Goal: Information Seeking & Learning: Learn about a topic

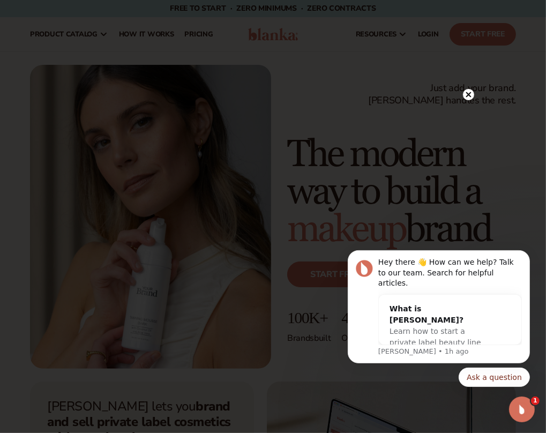
click at [467, 91] on circle at bounding box center [468, 94] width 11 height 11
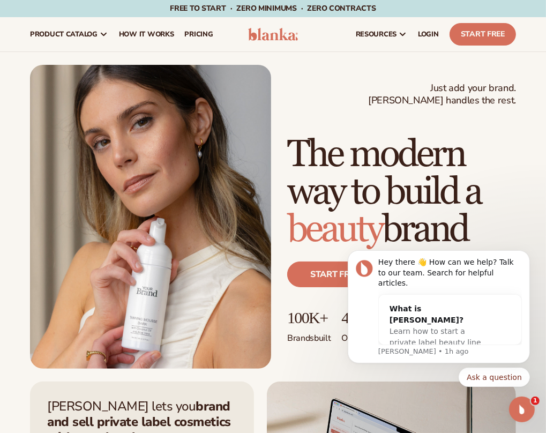
click at [409, 115] on div "Just add your brand. Blanka handles the rest. beauty,[MEDICAL_DATA],wellness,ma…" at bounding box center [273, 217] width 486 height 304
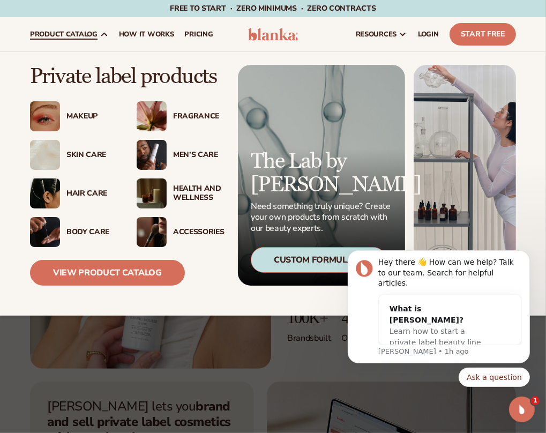
click at [82, 32] on span "product catalog" at bounding box center [64, 34] width 68 height 9
click at [136, 270] on link "View Product Catalog" at bounding box center [107, 273] width 155 height 26
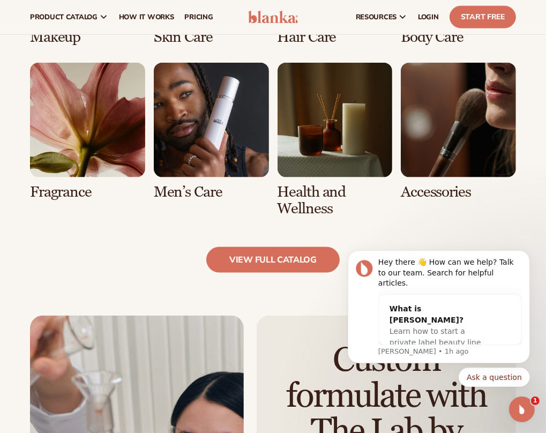
scroll to position [904, 0]
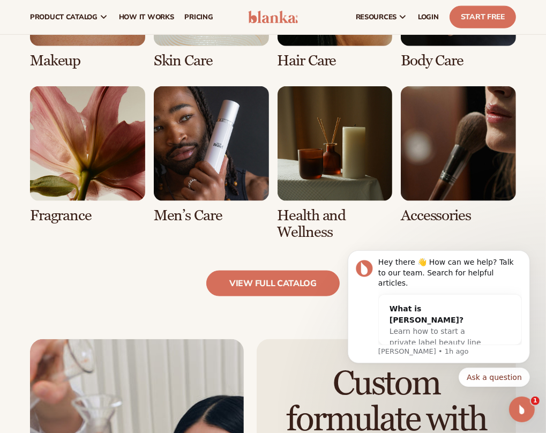
click at [427, 248] on body "Hey there 👋 How can we help? Talk to our team. Search for helpful articles. Wha…" at bounding box center [438, 314] width 206 height 170
drag, startPoint x: 283, startPoint y: 288, endPoint x: 707, endPoint y: 160, distance: 442.8
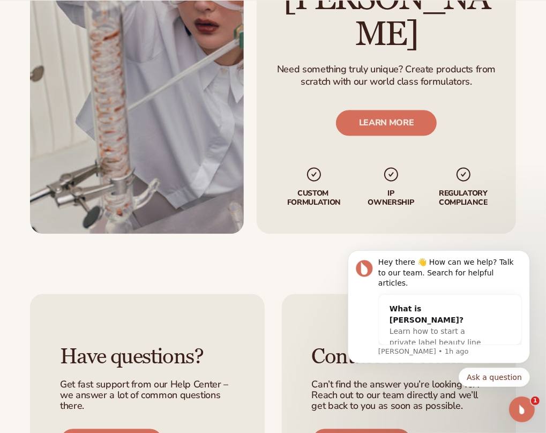
scroll to position [1398, 0]
click at [291, 263] on div "Have questions? Get fast support from our Help Center – we answer a lot of comm…" at bounding box center [273, 399] width 546 height 272
click at [326, 221] on div "Custom formulate with The Lab by Blanka Need something truly unique? Create pro…" at bounding box center [273, 54] width 546 height 418
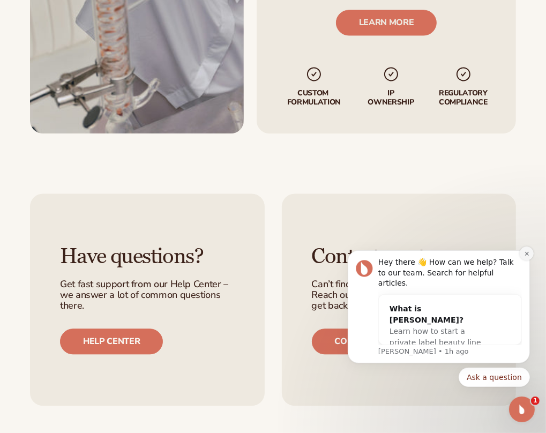
click at [526, 256] on icon "Dismiss notification" at bounding box center [527, 253] width 6 height 6
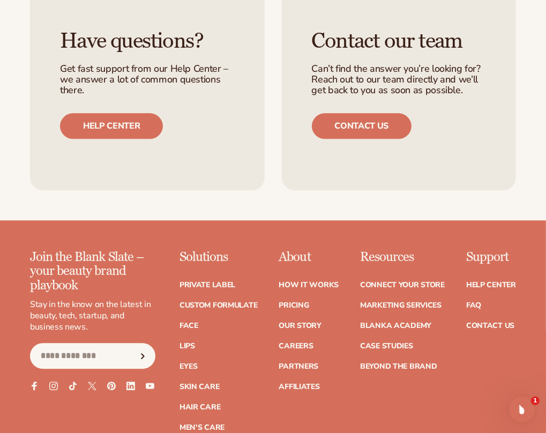
scroll to position [1772, 0]
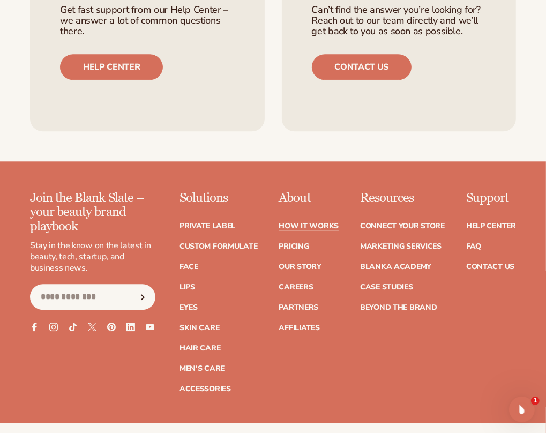
click at [316, 222] on link "How It Works" at bounding box center [309, 226] width 60 height 8
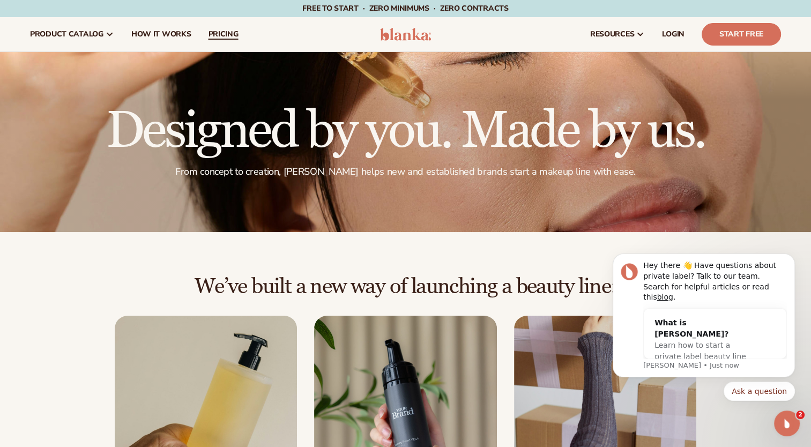
click at [211, 41] on link "pricing" at bounding box center [222, 34] width 47 height 34
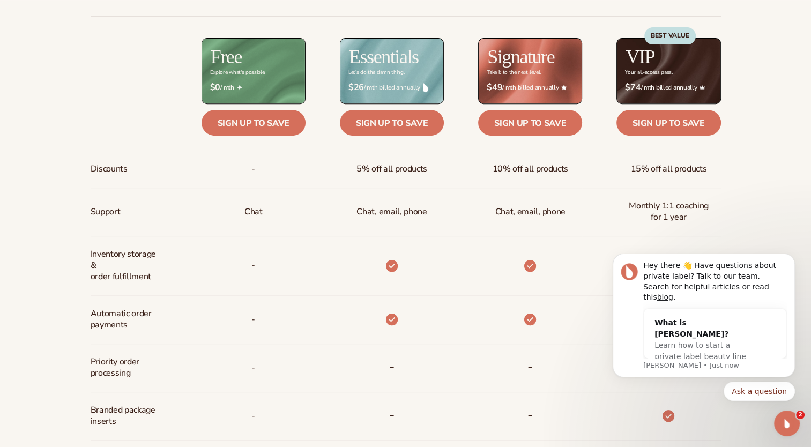
scroll to position [450, 0]
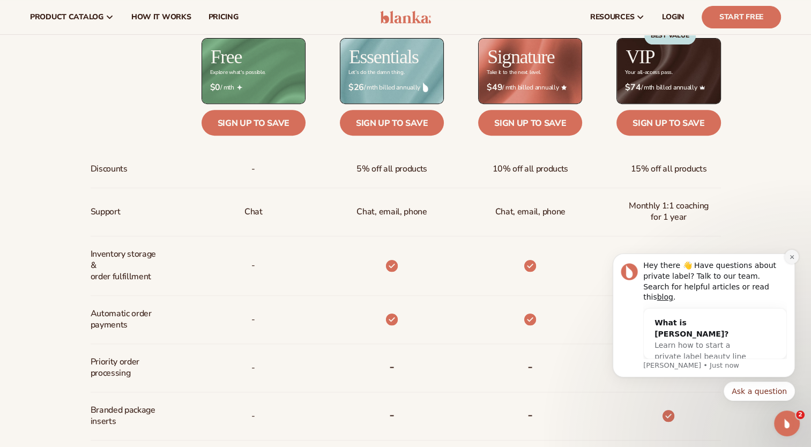
click at [792, 260] on icon "Dismiss notification" at bounding box center [792, 257] width 6 height 6
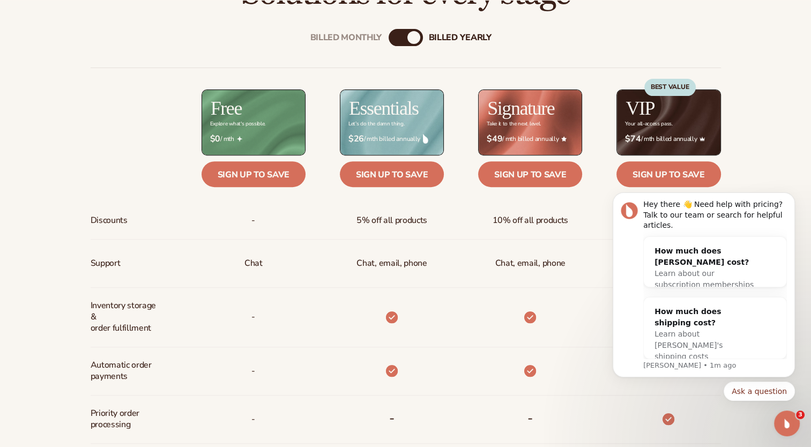
scroll to position [540, 0]
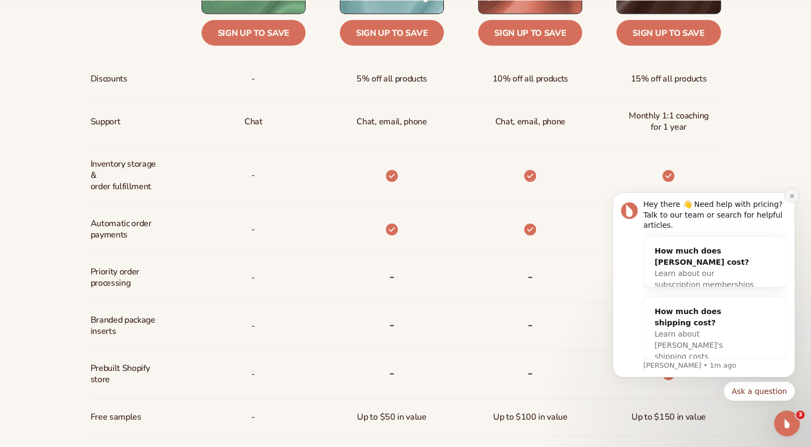
click at [792, 199] on icon "Dismiss notification" at bounding box center [792, 196] width 6 height 6
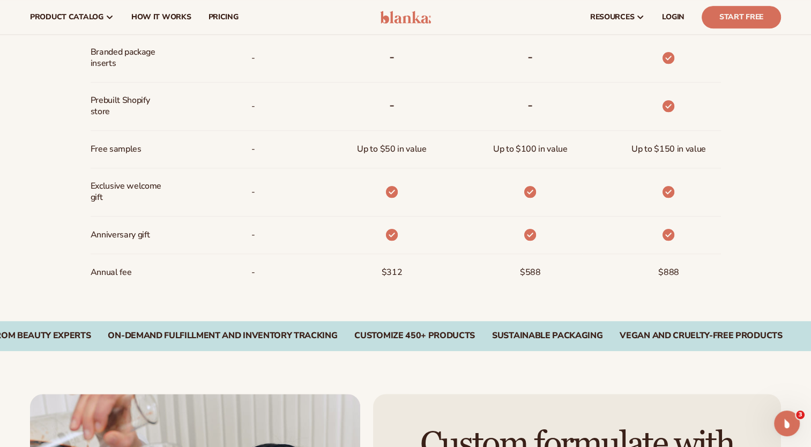
scroll to position [808, 0]
click at [387, 280] on span "$312" at bounding box center [392, 273] width 21 height 20
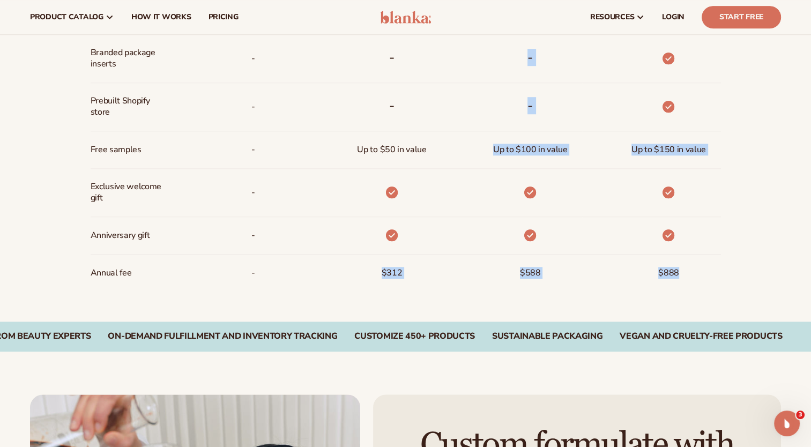
drag, startPoint x: 378, startPoint y: 271, endPoint x: 692, endPoint y: 278, distance: 314.1
drag, startPoint x: 692, startPoint y: 278, endPoint x: 760, endPoint y: 303, distance: 72.6
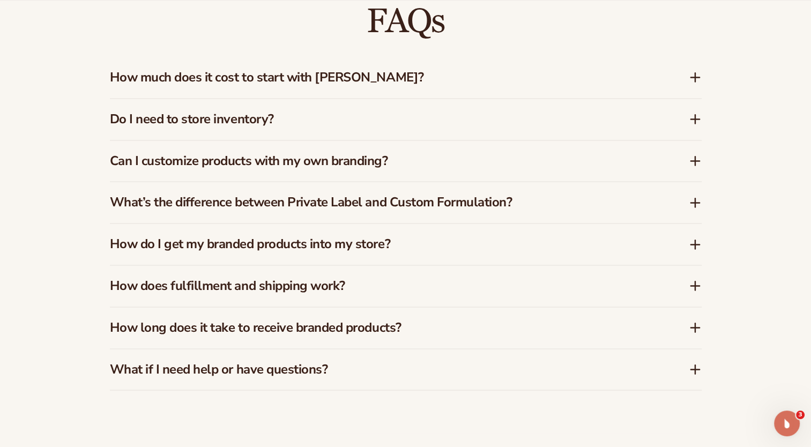
scroll to position [1582, 0]
click at [341, 72] on h3 "How much does it cost to start with Blanka?" at bounding box center [383, 77] width 547 height 16
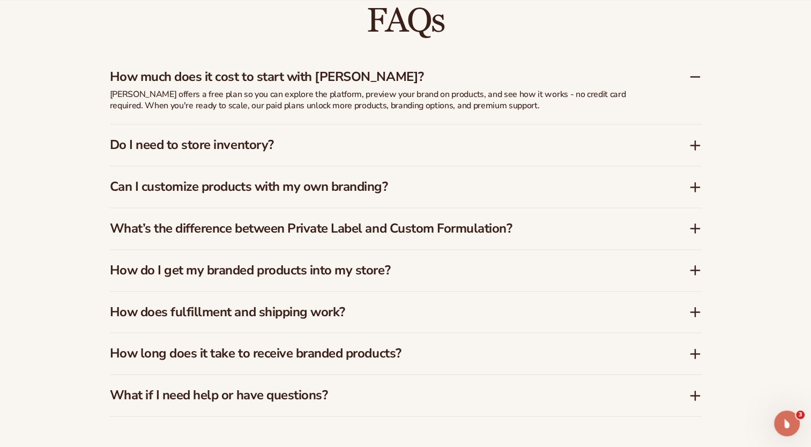
click at [695, 141] on icon at bounding box center [695, 145] width 0 height 9
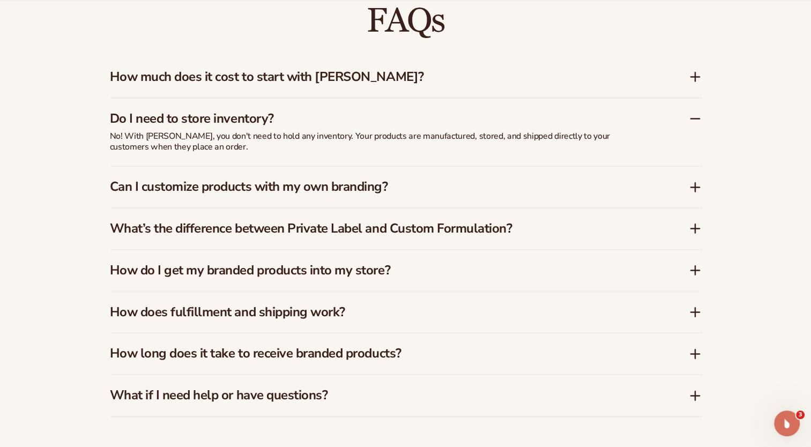
click at [695, 184] on icon at bounding box center [695, 186] width 0 height 9
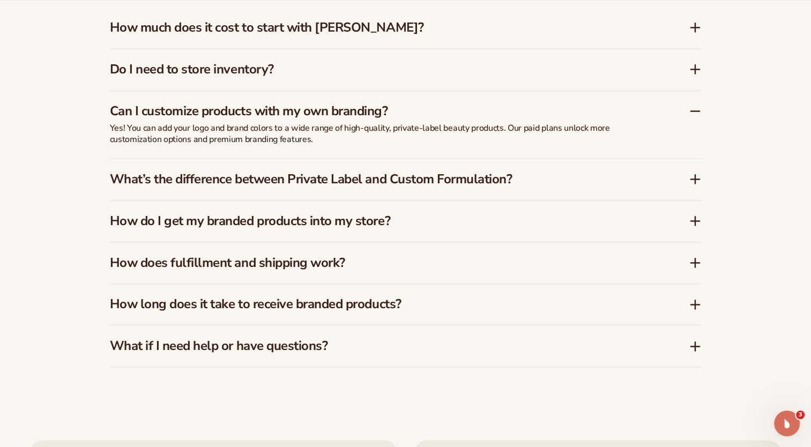
scroll to position [1631, 0]
click at [693, 179] on icon at bounding box center [695, 179] width 13 height 13
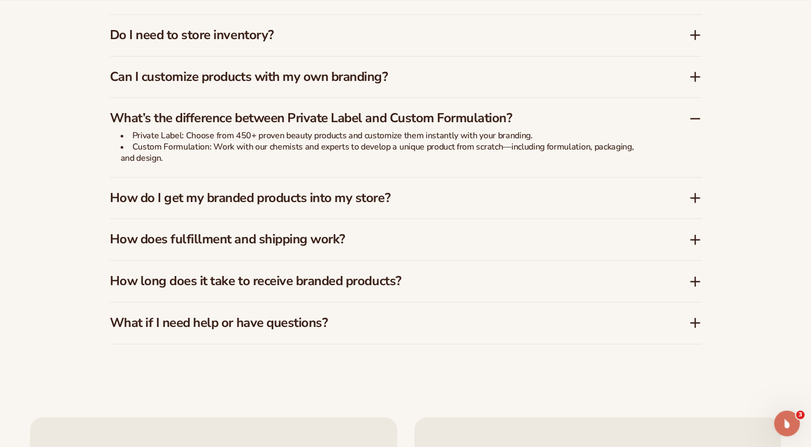
scroll to position [1666, 0]
click at [697, 197] on icon at bounding box center [695, 197] width 13 height 13
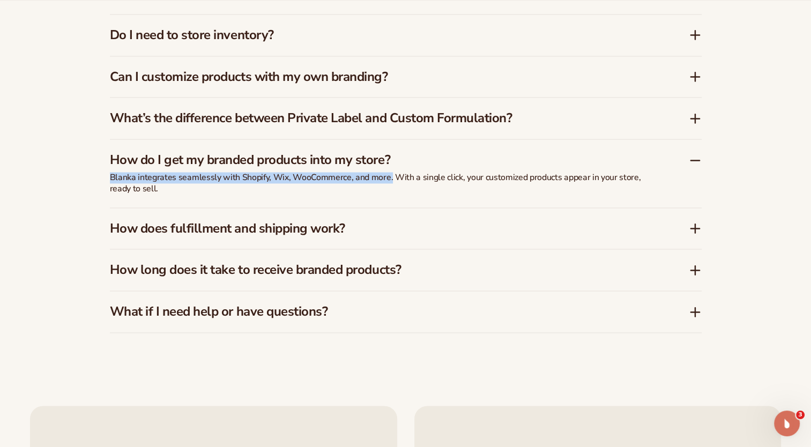
drag, startPoint x: 110, startPoint y: 175, endPoint x: 388, endPoint y: 173, distance: 277.6
click at [388, 173] on p "Blanka integrates seamlessly with Shopify, Wix, WooCommerce, and more. With a s…" at bounding box center [378, 183] width 536 height 23
copy p "Blanka integrates seamlessly with Shopify, Wix, WooCommerce, and more."
click at [257, 354] on div "FAQs How much does it cost to start with Blanka? Blanka offers a free plan so y…" at bounding box center [406, 126] width 592 height 499
click at [696, 228] on icon at bounding box center [695, 228] width 9 height 0
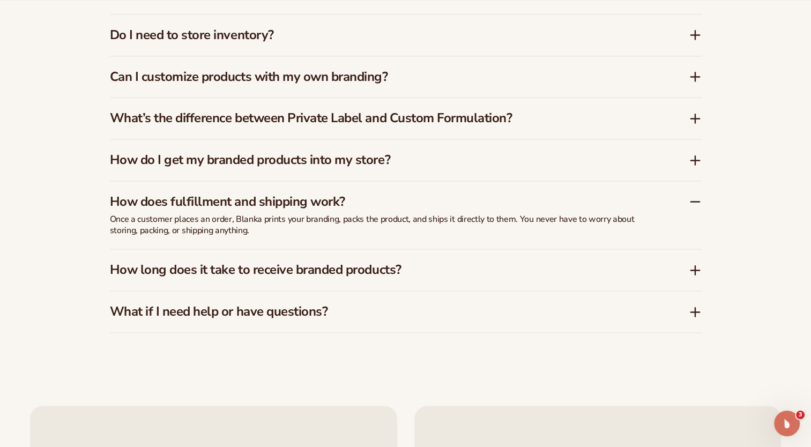
click at [692, 270] on icon at bounding box center [695, 270] width 13 height 13
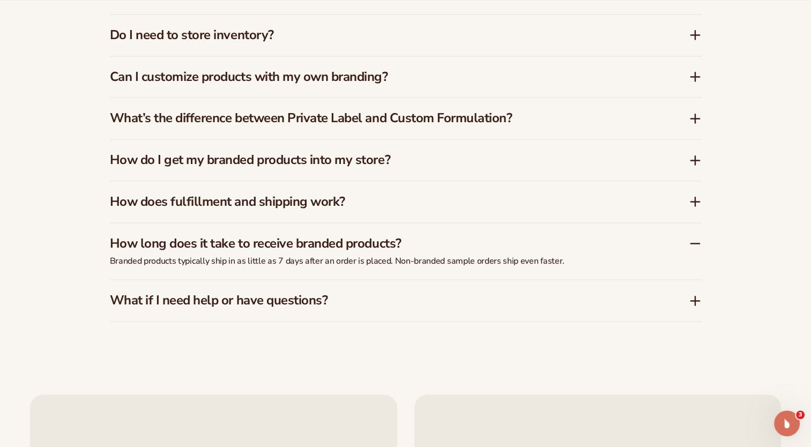
click at [292, 253] on div "How long does it take to receive branded products?" at bounding box center [406, 239] width 592 height 33
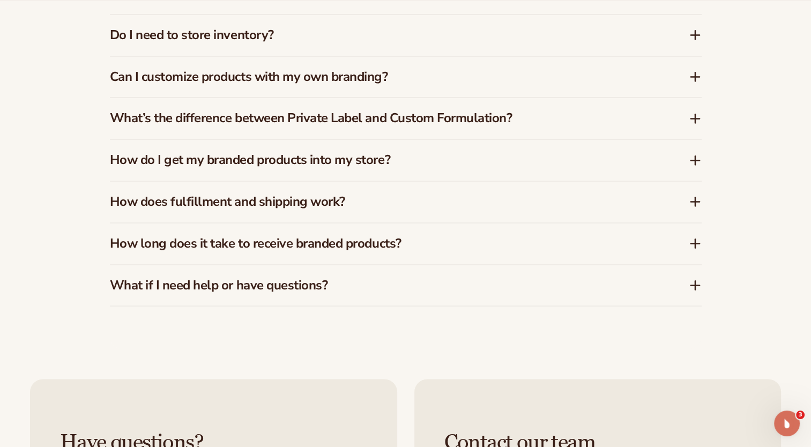
click at [697, 241] on icon at bounding box center [695, 243] width 13 height 13
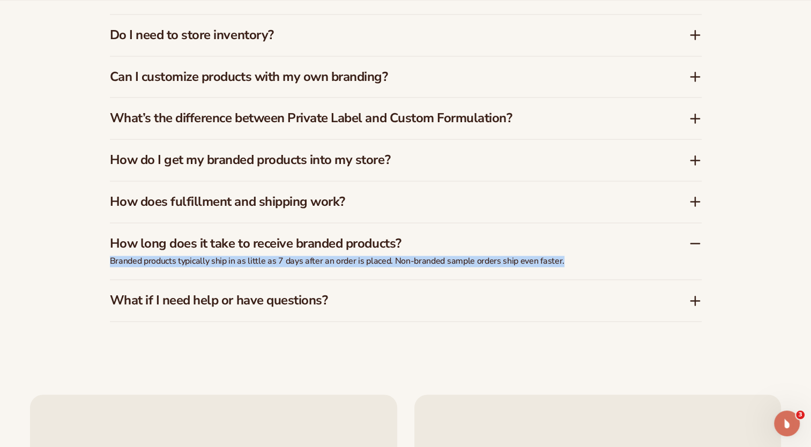
drag, startPoint x: 109, startPoint y: 258, endPoint x: 572, endPoint y: 262, distance: 462.5
click at [572, 262] on p "Branded products typically ship in as little as 7 days after an order is placed…" at bounding box center [378, 261] width 536 height 11
copy p "Branded products typically ship in as little as 7 days after an order is placed…"
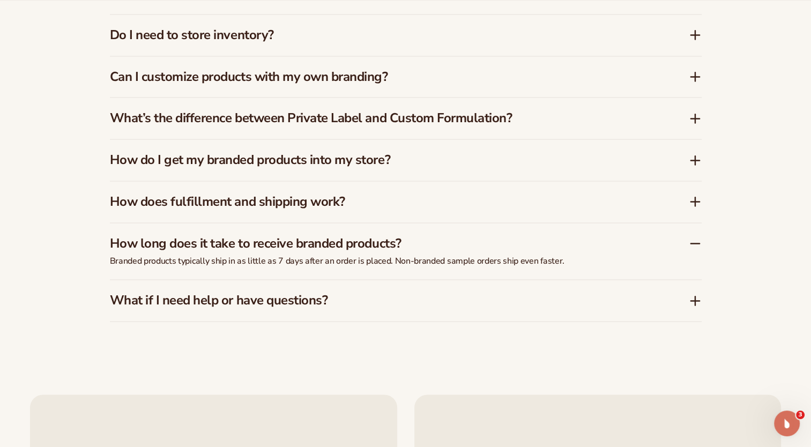
click at [414, 355] on div "FAQs How much does it cost to start with Blanka? Blanka offers a free plan so y…" at bounding box center [406, 121] width 592 height 488
click at [696, 304] on icon at bounding box center [695, 300] width 13 height 13
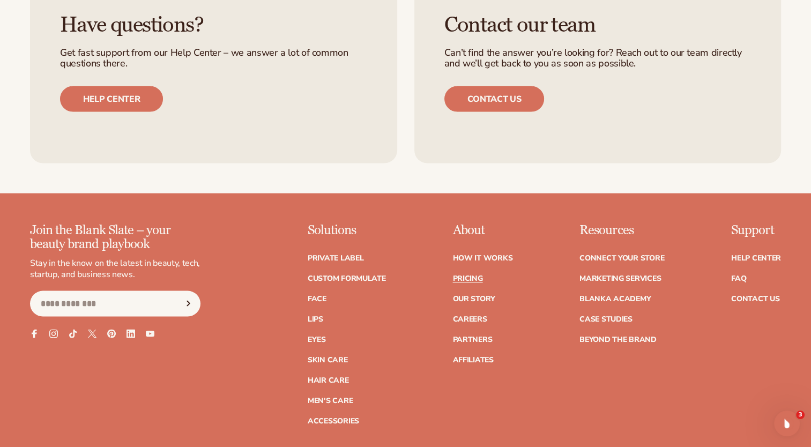
scroll to position [2118, 0]
click at [481, 296] on link "Our Story" at bounding box center [473, 299] width 42 height 8
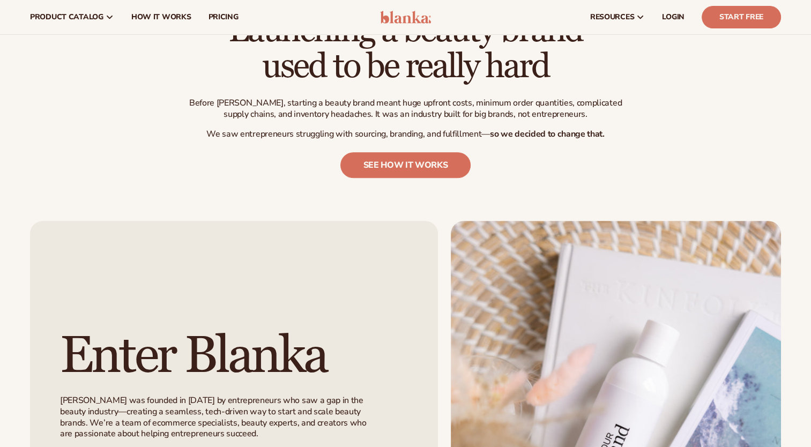
scroll to position [460, 0]
click at [429, 162] on link "see how it works" at bounding box center [405, 166] width 131 height 26
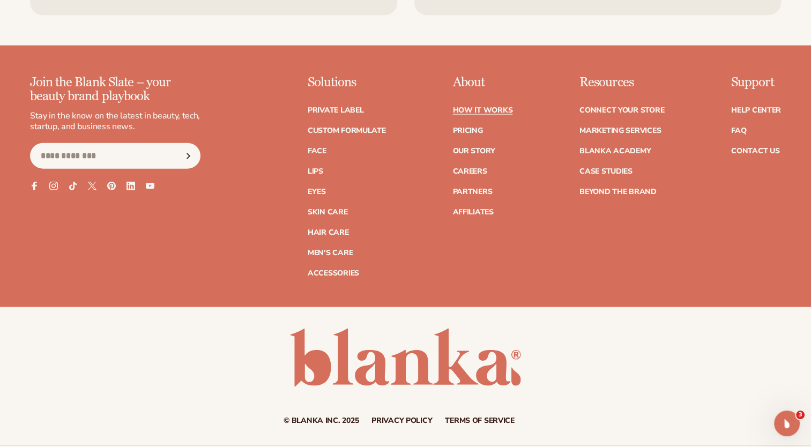
scroll to position [2444, 0]
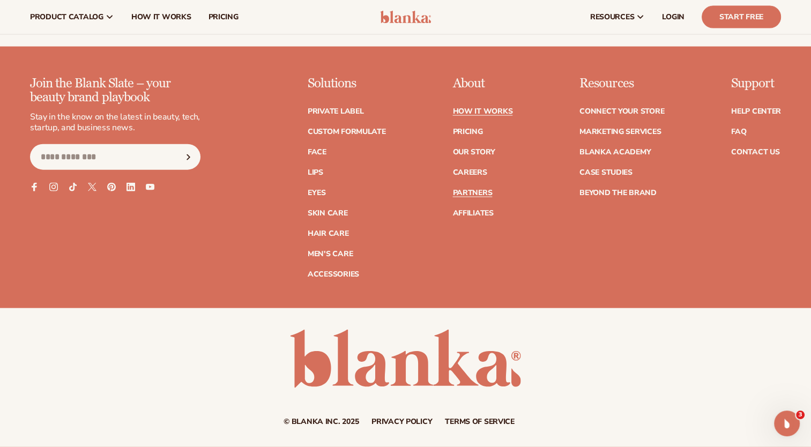
click at [467, 192] on link "Partners" at bounding box center [472, 193] width 40 height 8
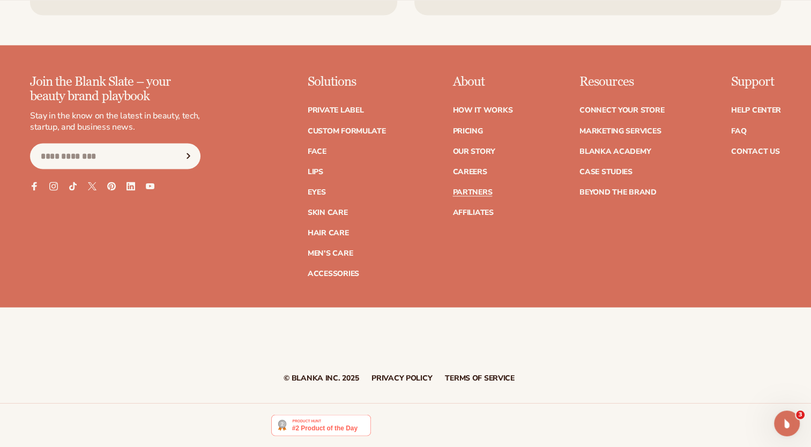
scroll to position [1937, 0]
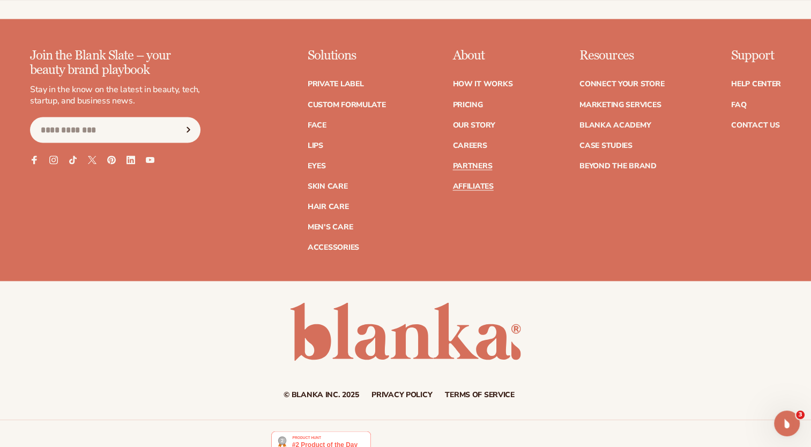
click at [479, 185] on link "Affiliates" at bounding box center [472, 186] width 41 height 8
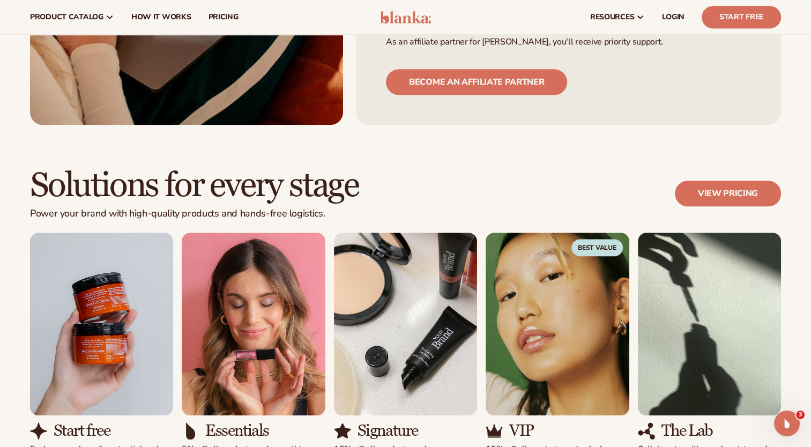
scroll to position [912, 0]
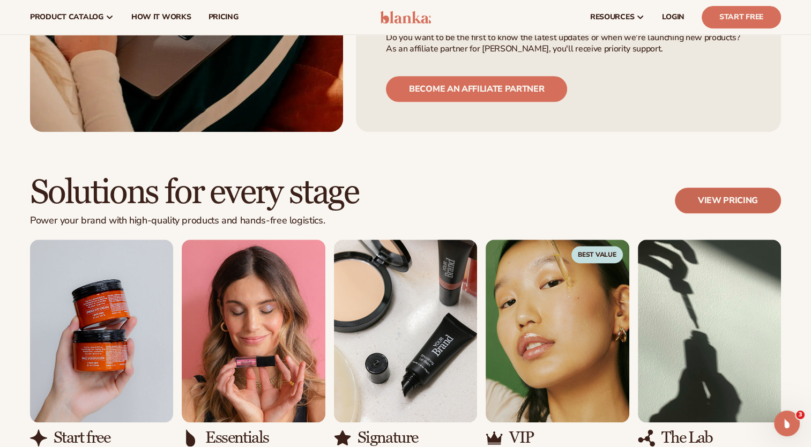
click at [739, 188] on link "View pricing" at bounding box center [728, 201] width 106 height 26
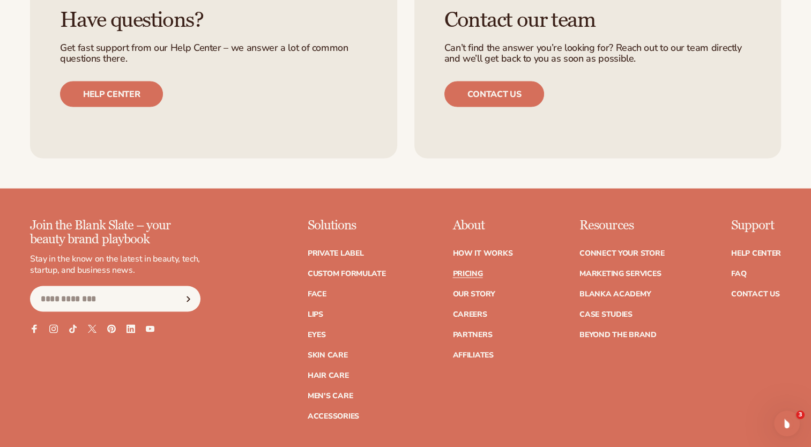
scroll to position [2088, 0]
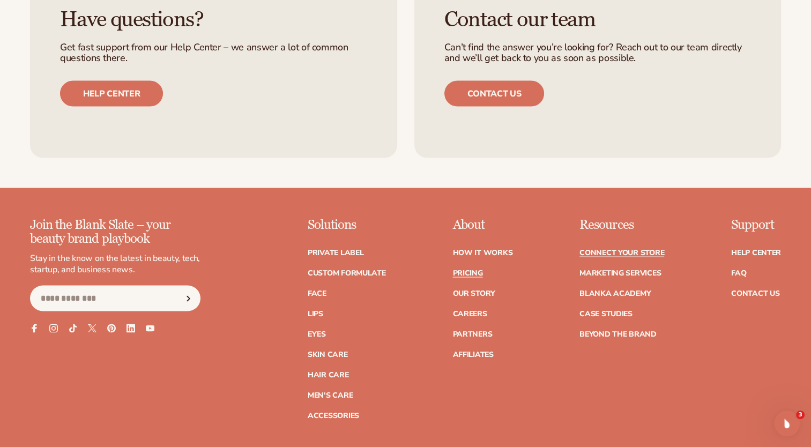
click at [602, 250] on link "Connect your store" at bounding box center [621, 253] width 85 height 8
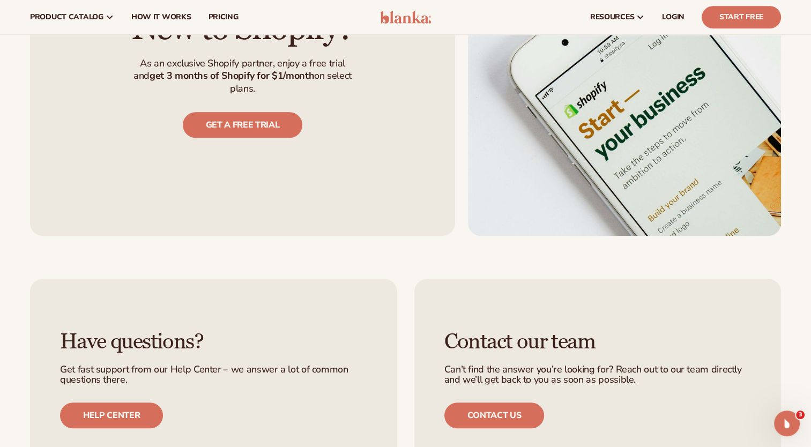
scroll to position [819, 0]
